Goal: Navigation & Orientation: Find specific page/section

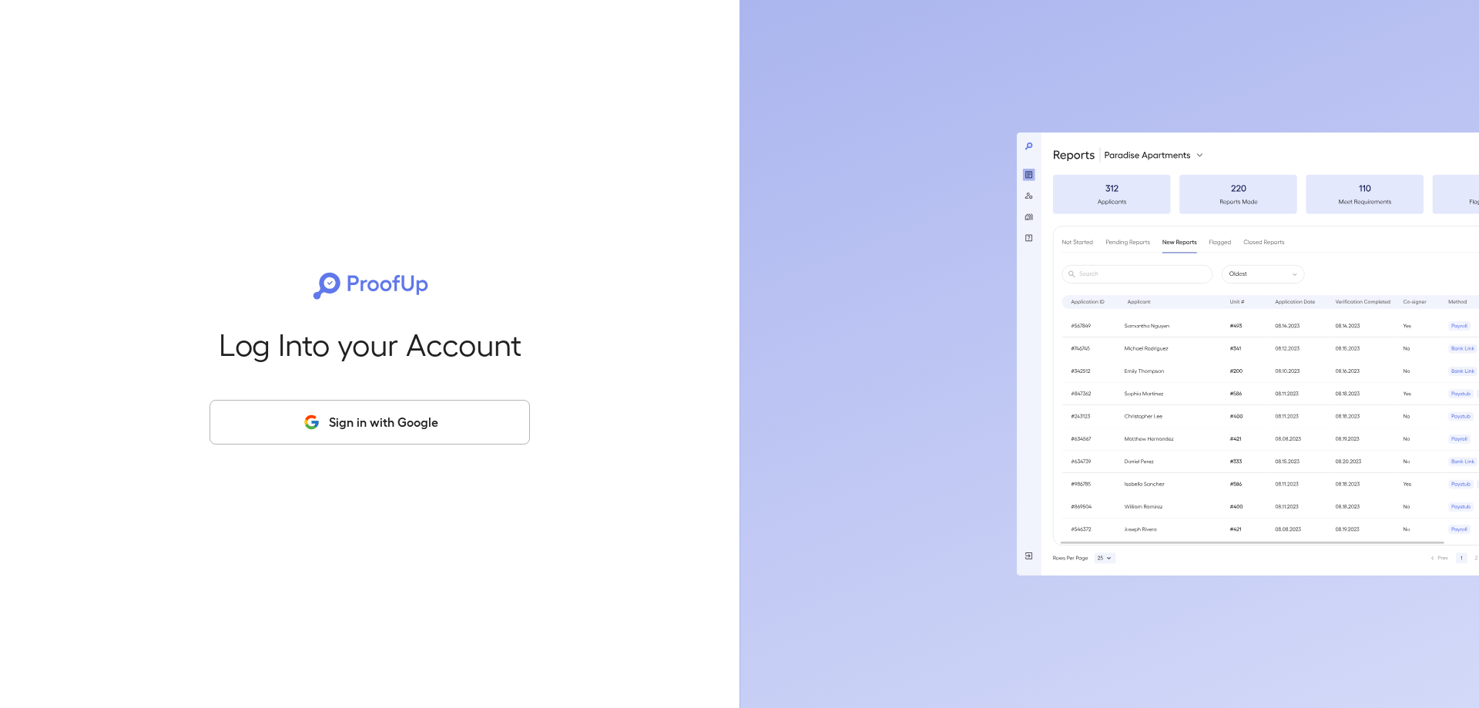
click at [416, 421] on button "Sign in with Google" at bounding box center [370, 422] width 320 height 45
